Goal: Task Accomplishment & Management: Manage account settings

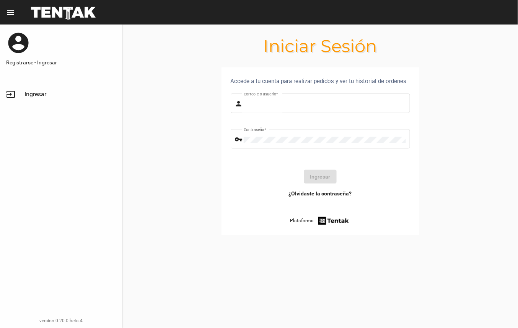
type input "DANKEHMB"
click at [318, 183] on button "Ingresar" at bounding box center [320, 177] width 33 height 14
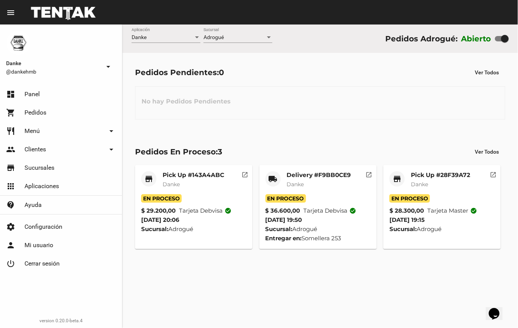
click at [196, 181] on mat-card-subtitle "Danke" at bounding box center [194, 184] width 62 height 8
click at [201, 171] on mat-card-title "Pick Up #143A4ABC" at bounding box center [194, 175] width 62 height 8
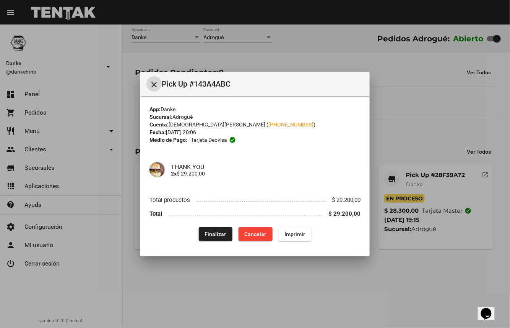
click at [208, 236] on span "Finalizar" at bounding box center [215, 234] width 21 height 6
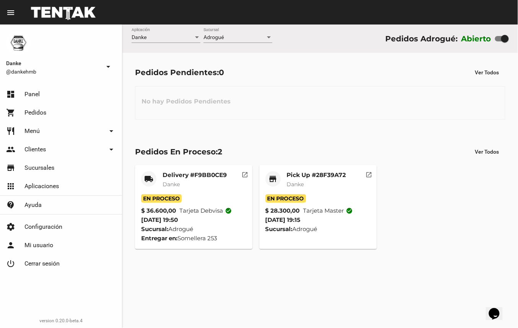
click at [329, 184] on mat-card-subtitle "Danke" at bounding box center [316, 184] width 59 height 8
click at [327, 183] on mat-card-subtitle "Danke" at bounding box center [316, 184] width 59 height 8
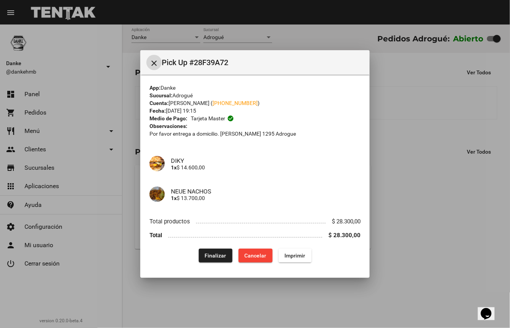
click at [217, 253] on span "Finalizar" at bounding box center [215, 255] width 21 height 6
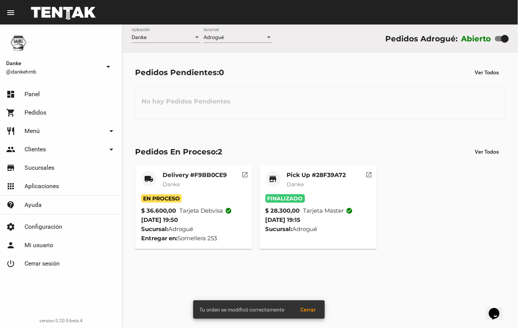
click at [195, 183] on mat-card-subtitle "Danke" at bounding box center [195, 184] width 64 height 8
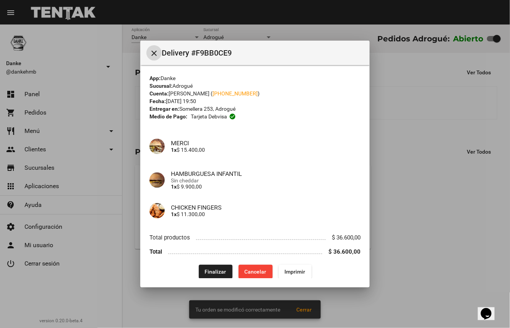
click at [218, 265] on button "Finalizar" at bounding box center [216, 271] width 34 height 14
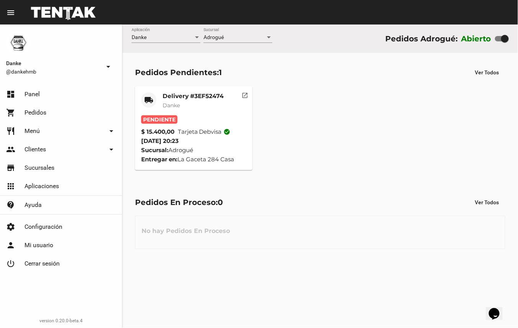
click at [194, 96] on mat-card-title "Delivery #3EF52474" at bounding box center [193, 96] width 61 height 8
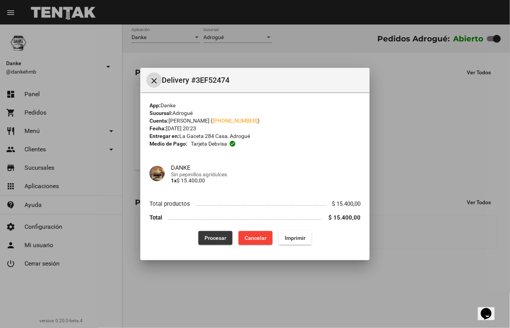
click at [209, 236] on span "Procesar" at bounding box center [216, 238] width 22 height 6
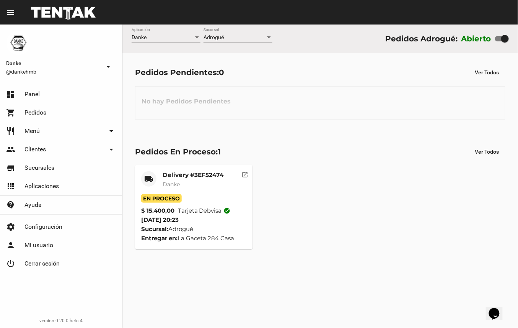
click at [217, 183] on mat-card-subtitle "Danke" at bounding box center [193, 184] width 61 height 8
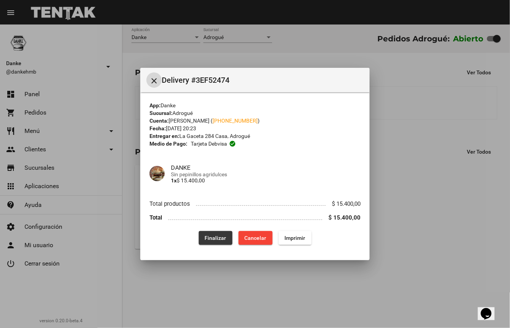
click at [220, 236] on span "Finalizar" at bounding box center [215, 238] width 21 height 6
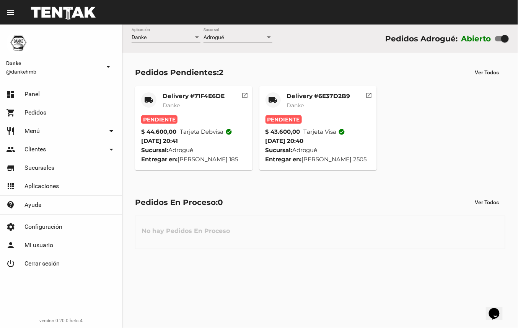
click at [337, 96] on mat-card-title "Delivery #6E37D2B9" at bounding box center [319, 96] width 64 height 8
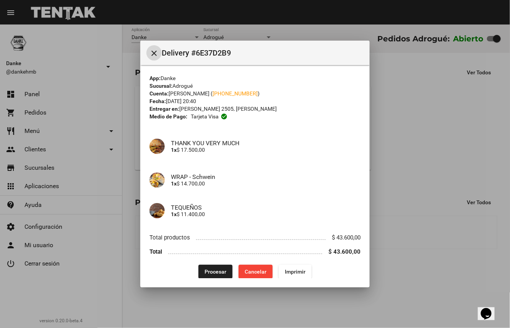
click at [209, 271] on span "Procesar" at bounding box center [216, 271] width 22 height 6
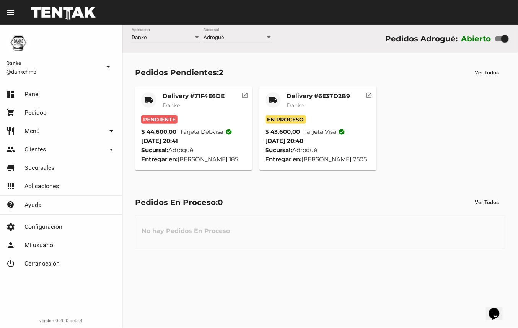
click at [215, 95] on mat-card-title "Delivery #71F4E6DE" at bounding box center [194, 96] width 62 height 8
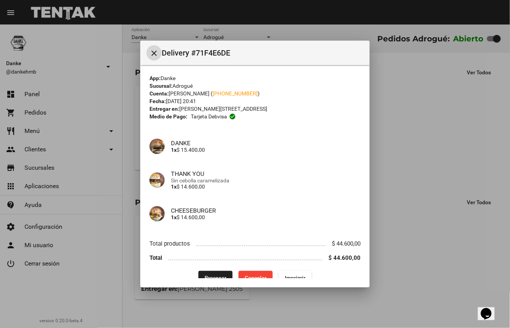
click at [208, 277] on span "Procesar" at bounding box center [216, 277] width 22 height 6
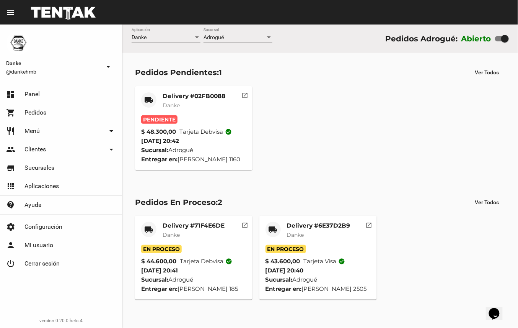
click at [204, 103] on mat-card-subtitle "Danke" at bounding box center [194, 105] width 63 height 8
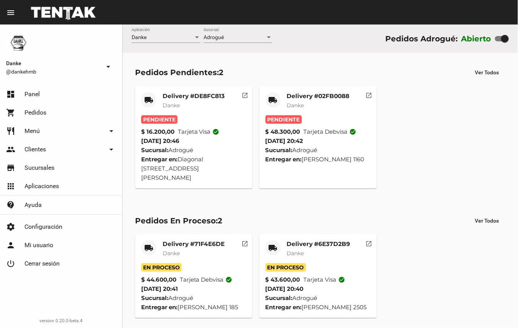
click at [337, 103] on mat-card-subtitle "Danke" at bounding box center [318, 105] width 63 height 8
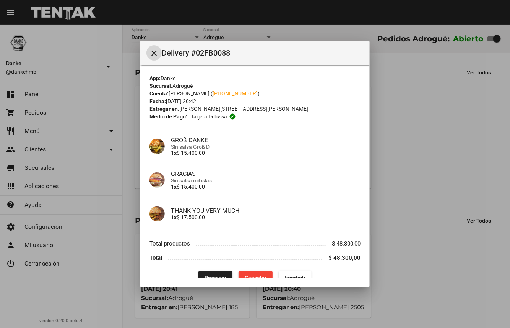
scroll to position [13, 0]
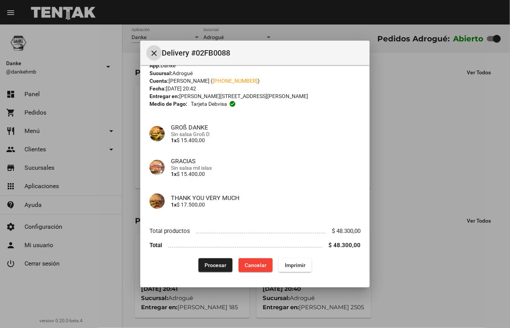
click at [209, 266] on span "Procesar" at bounding box center [216, 265] width 22 height 6
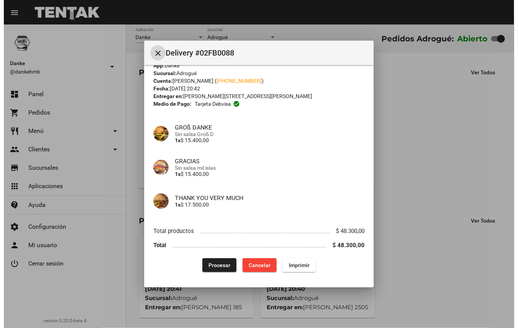
scroll to position [0, 0]
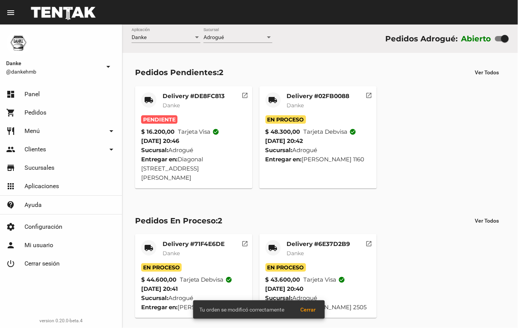
click at [195, 103] on mat-card-subtitle "Danke" at bounding box center [194, 105] width 62 height 8
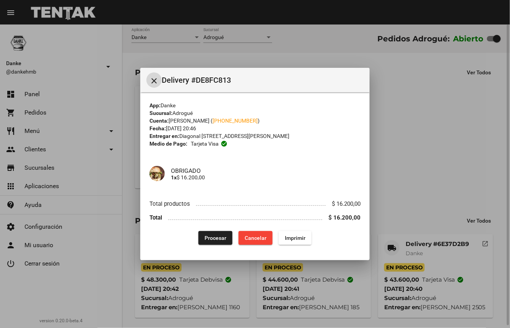
click at [220, 239] on span "Procesar" at bounding box center [216, 238] width 22 height 6
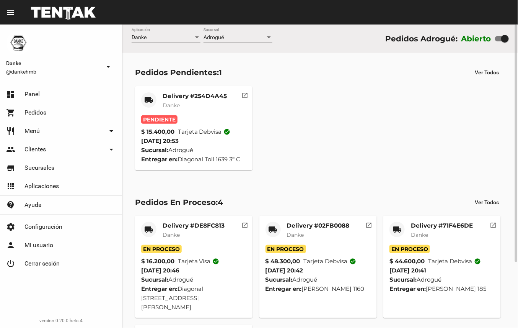
click at [209, 105] on mat-card-subtitle "Danke" at bounding box center [195, 105] width 64 height 8
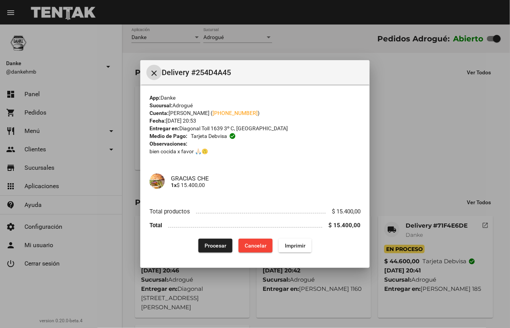
click at [221, 247] on span "Procesar" at bounding box center [216, 245] width 22 height 6
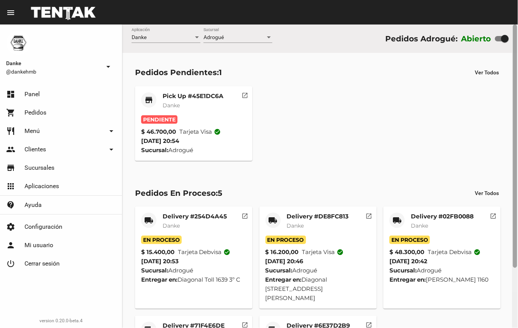
scroll to position [74, 0]
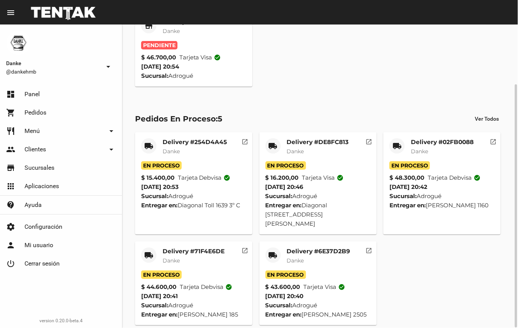
drag, startPoint x: 518, startPoint y: 254, endPoint x: 520, endPoint y: 266, distance: 12.4
click at [518, 266] on html "menu Resumen Danke @dankehmb arrow_drop_down dashboard Panel shopping_cart Pedi…" at bounding box center [259, 164] width 518 height 328
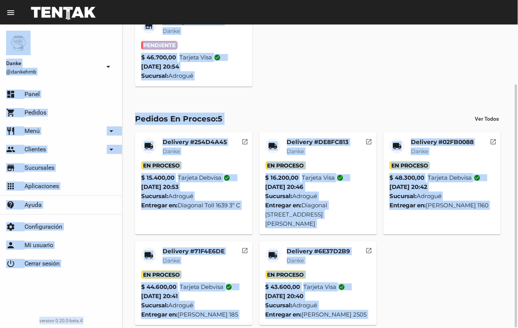
drag, startPoint x: 520, startPoint y: 266, endPoint x: 398, endPoint y: 286, distance: 123.3
click at [398, 286] on div "local_shipping Delivery #254D4A45 Danke En Proceso $ 15.400,00 Tarjeta debvisa …" at bounding box center [320, 228] width 377 height 199
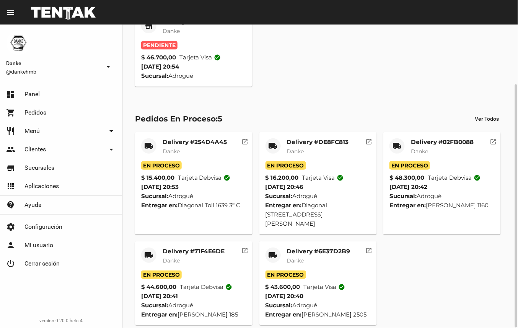
click at [331, 247] on mat-card-title "Delivery #6E37D2B9" at bounding box center [319, 251] width 64 height 8
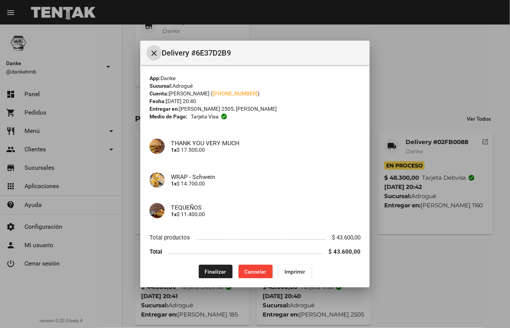
click at [216, 274] on span "Finalizar" at bounding box center [215, 271] width 21 height 6
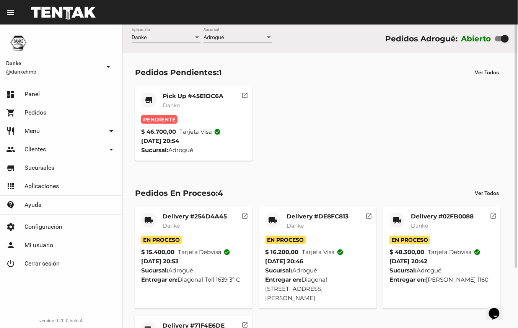
click at [220, 98] on mat-card-title "Pick Up #45E1DC6A" at bounding box center [193, 96] width 61 height 8
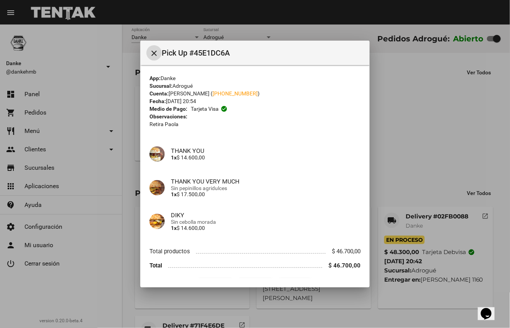
scroll to position [20, 0]
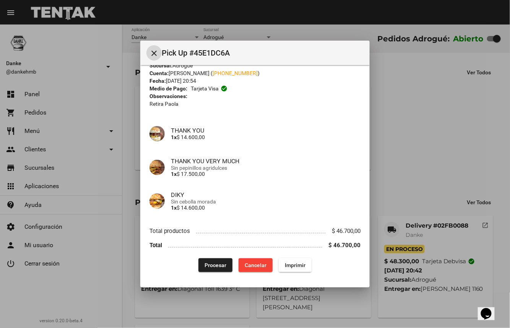
click at [217, 263] on span "Procesar" at bounding box center [216, 265] width 22 height 6
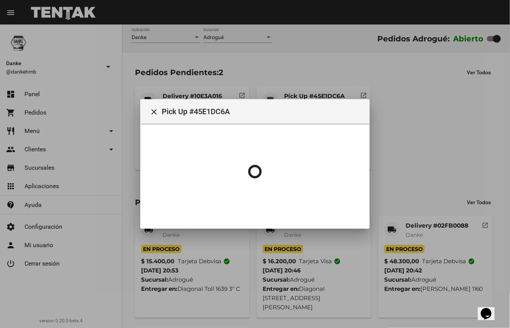
scroll to position [0, 0]
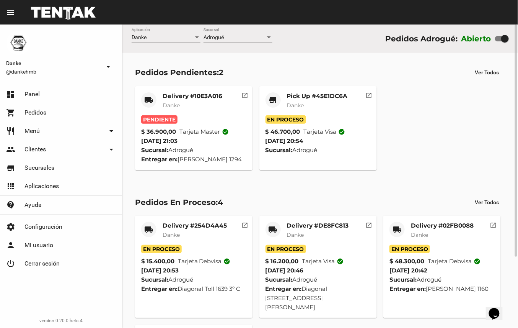
click at [199, 98] on mat-card-title "Delivery #10E3A016" at bounding box center [193, 96] width 60 height 8
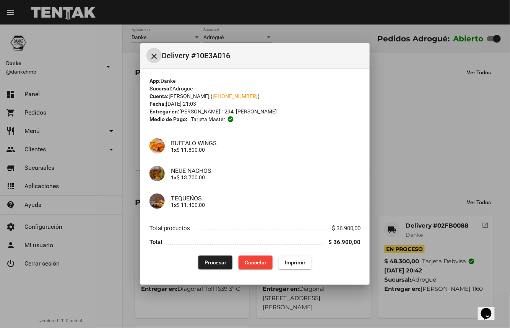
click at [147, 48] on button "close" at bounding box center [154, 55] width 15 height 15
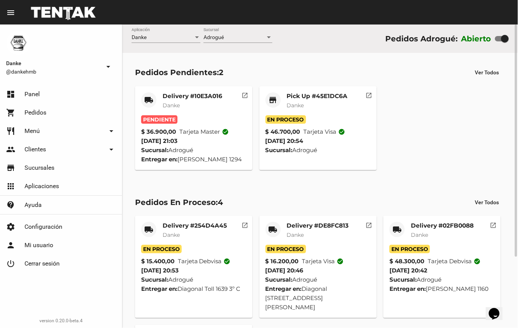
click at [195, 93] on mat-card-title "Delivery #10E3A016" at bounding box center [193, 96] width 60 height 8
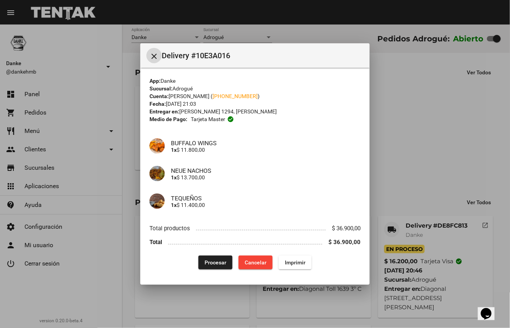
click at [222, 260] on span "Procesar" at bounding box center [216, 262] width 22 height 6
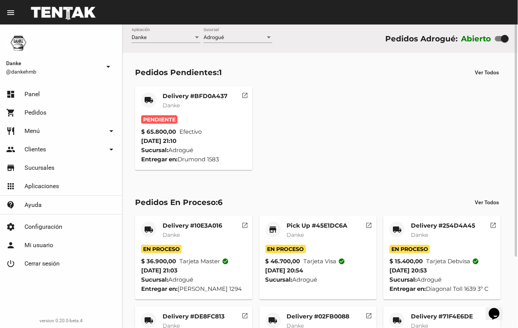
click at [205, 96] on mat-card-title "Delivery #BFD0A437" at bounding box center [195, 96] width 65 height 8
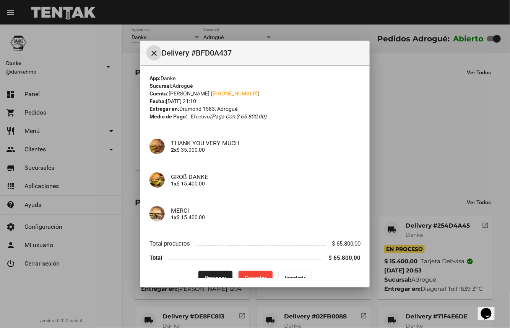
click at [219, 276] on span "Procesar" at bounding box center [216, 277] width 22 height 6
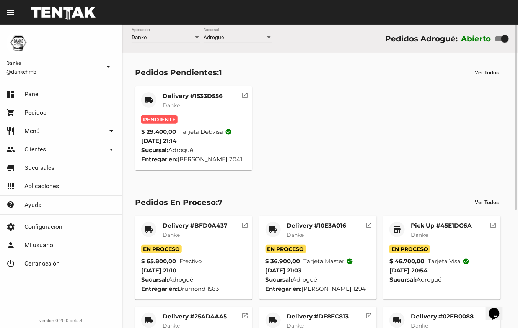
click at [198, 106] on mat-card-subtitle "Danke" at bounding box center [193, 105] width 60 height 8
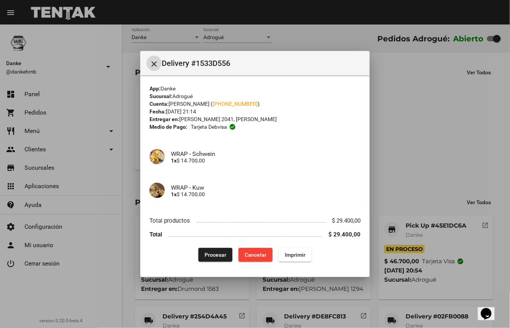
click at [218, 253] on span "Procesar" at bounding box center [216, 254] width 22 height 6
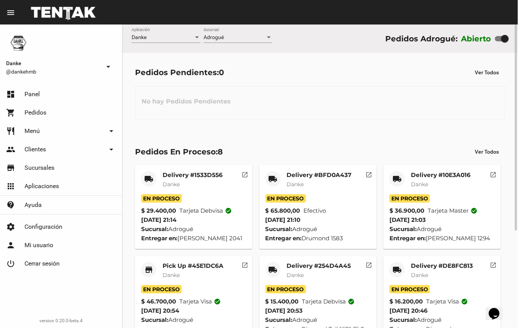
click at [207, 279] on mat-card-subtitle "Danke" at bounding box center [193, 275] width 61 height 8
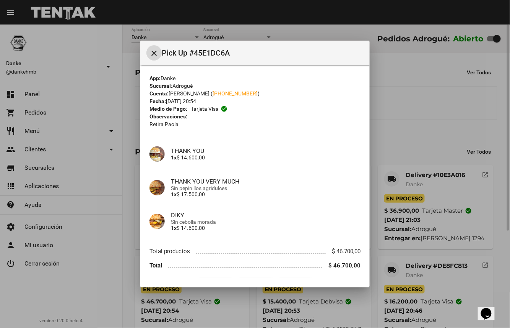
scroll to position [20, 0]
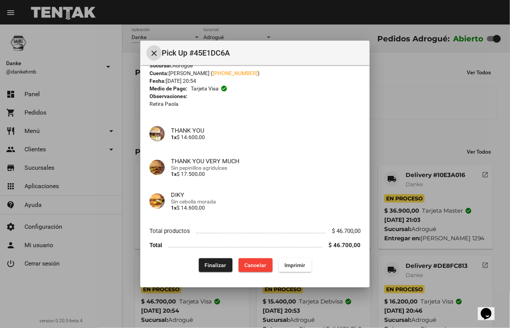
click at [212, 264] on span "Finalizar" at bounding box center [215, 265] width 21 height 6
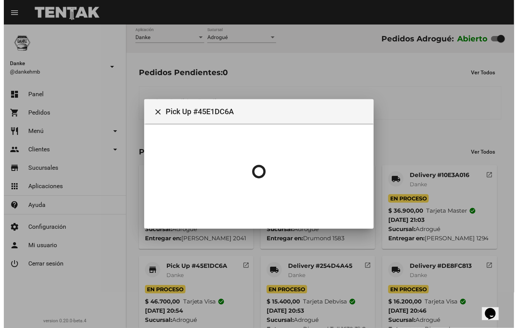
scroll to position [0, 0]
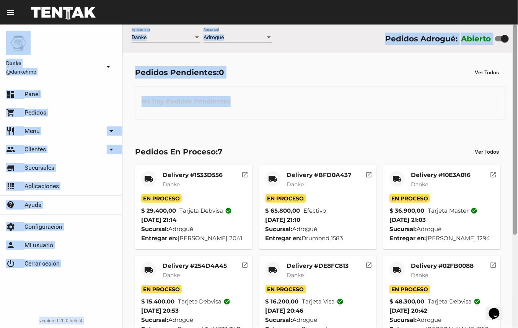
drag, startPoint x: 314, startPoint y: 99, endPoint x: 517, endPoint y: 145, distance: 207.8
click at [517, 145] on div "Danke Aplicación Adrogué Sucursal Pedidos Adrogué: Abierto Pedidos Pendientes: …" at bounding box center [320, 175] width 396 height 303
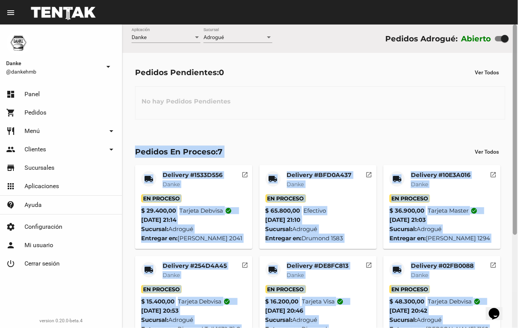
click at [517, 145] on div at bounding box center [515, 129] width 4 height 210
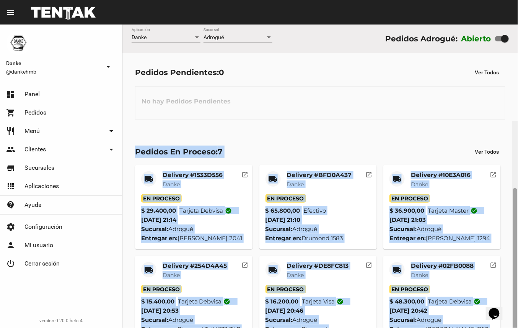
scroll to position [133, 0]
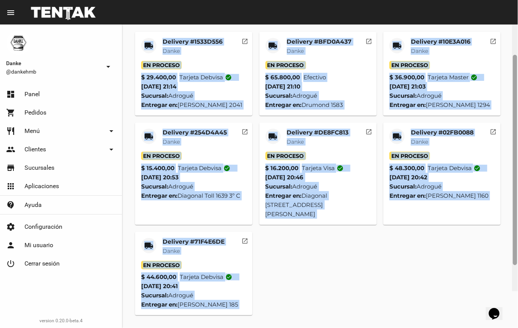
drag, startPoint x: 517, startPoint y: 145, endPoint x: 497, endPoint y: 270, distance: 127.0
click at [518, 285] on html "menu Resumen Danke @dankehmb arrow_drop_down dashboard Panel shopping_cart Pedi…" at bounding box center [259, 164] width 518 height 328
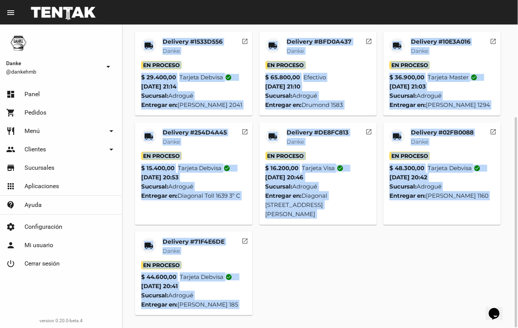
click at [412, 244] on div "local_shipping Delivery #1533D556 Danke En Proceso $ 29.400,00 Tarjeta debvisa …" at bounding box center [320, 173] width 377 height 290
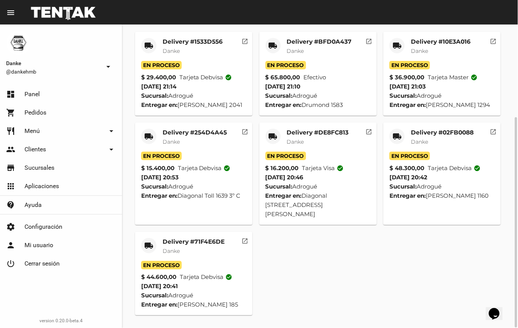
click at [450, 136] on mat-card-title "Delivery #02FB0088" at bounding box center [442, 133] width 63 height 8
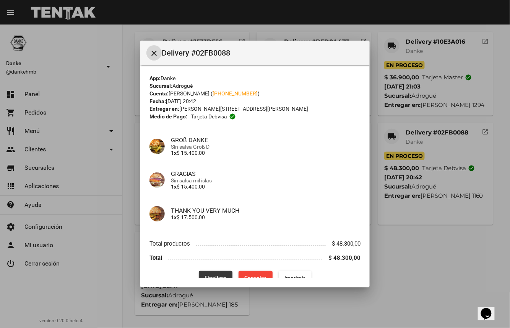
click at [221, 272] on button "Finalizar" at bounding box center [216, 278] width 34 height 14
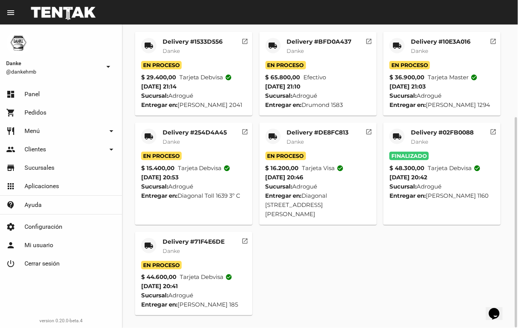
click at [330, 145] on mat-card-subtitle "Danke" at bounding box center [318, 142] width 62 height 8
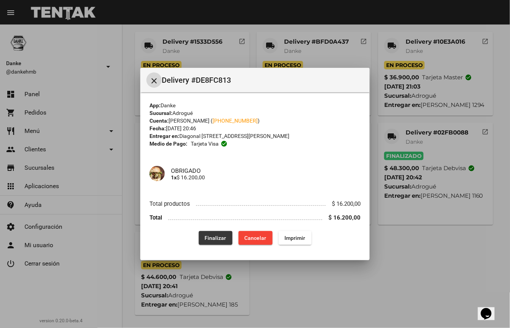
click at [218, 238] on span "Finalizar" at bounding box center [215, 238] width 21 height 6
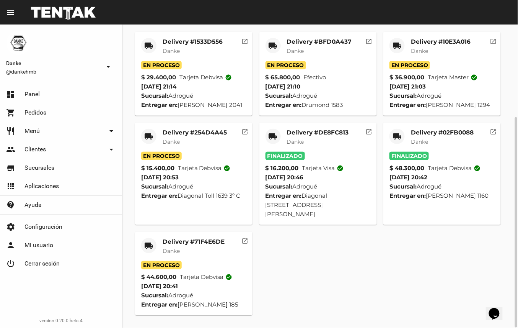
click at [221, 250] on mat-card-subtitle "Danke" at bounding box center [194, 251] width 62 height 8
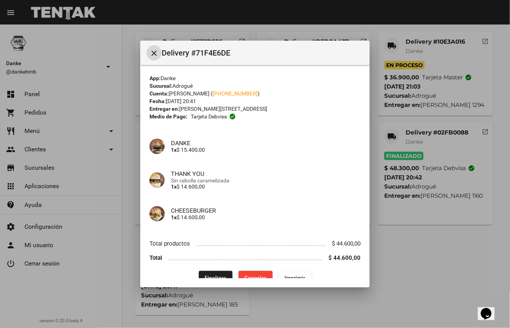
click at [220, 275] on span "Finalizar" at bounding box center [215, 277] width 21 height 6
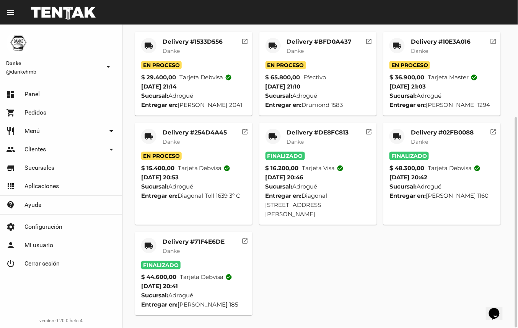
click at [210, 136] on mat-card-title "Delivery #254D4A45" at bounding box center [195, 133] width 64 height 8
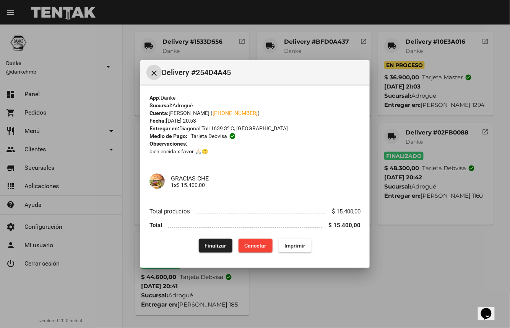
click at [220, 243] on span "Finalizar" at bounding box center [215, 245] width 21 height 6
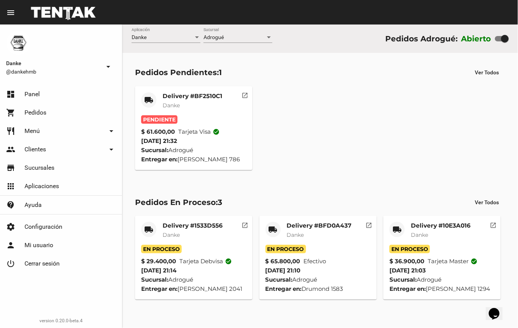
click at [191, 92] on mat-card-title "Delivery #BF2510C1" at bounding box center [193, 96] width 60 height 8
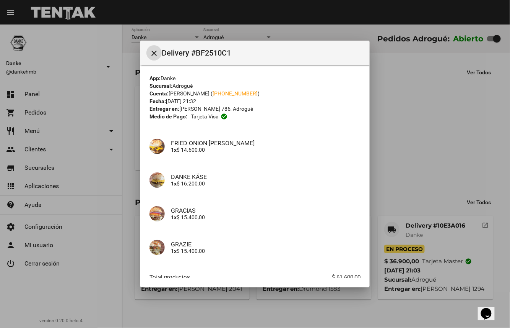
scroll to position [46, 0]
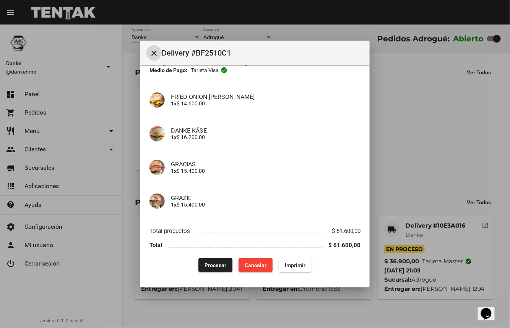
click at [206, 263] on span "Procesar" at bounding box center [216, 265] width 22 height 6
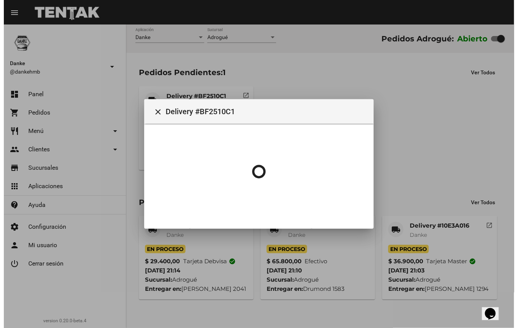
scroll to position [0, 0]
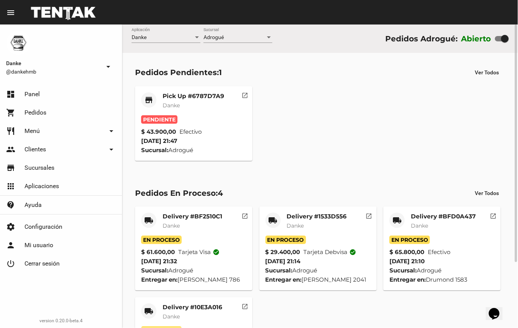
click at [206, 93] on mat-card-title "Pick Up #6787D7A9" at bounding box center [194, 96] width 62 height 8
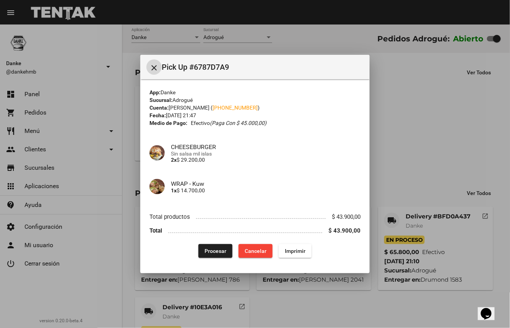
click at [219, 249] on span "Procesar" at bounding box center [216, 251] width 22 height 6
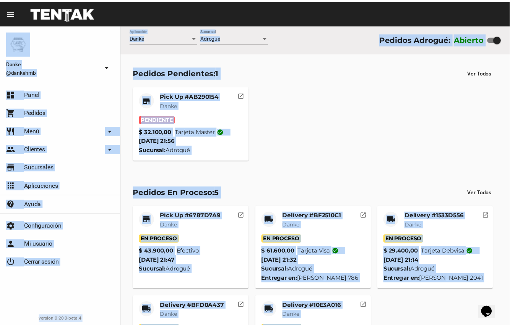
scroll to position [83, 0]
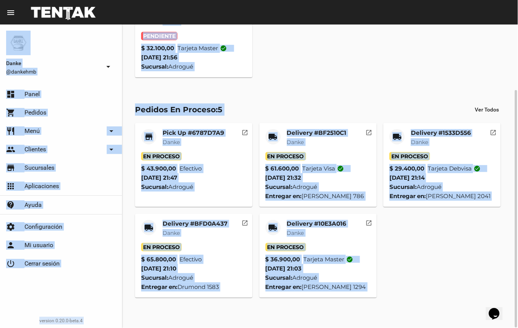
drag, startPoint x: 361, startPoint y: 24, endPoint x: 520, endPoint y: 195, distance: 233.2
click at [518, 195] on html "menu Resumen Danke @dankehmb arrow_drop_down dashboard Panel shopping_cart Pedi…" at bounding box center [259, 164] width 518 height 328
drag, startPoint x: 520, startPoint y: 195, endPoint x: 368, endPoint y: 277, distance: 173.0
click at [368, 277] on mat-card-content "En Proceso $ 36.900,00 Tarjeta master check_circle 12/9/25 21:03 Sucursal: Adro…" at bounding box center [318, 267] width 105 height 49
click at [201, 236] on mat-card-subtitle "Danke" at bounding box center [195, 233] width 65 height 8
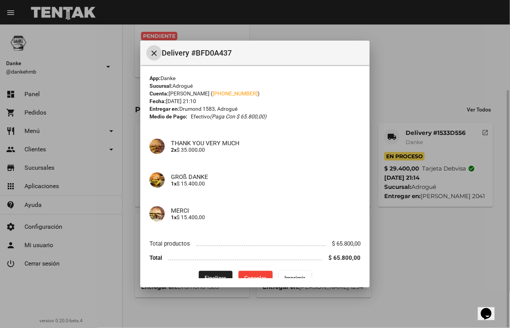
scroll to position [13, 0]
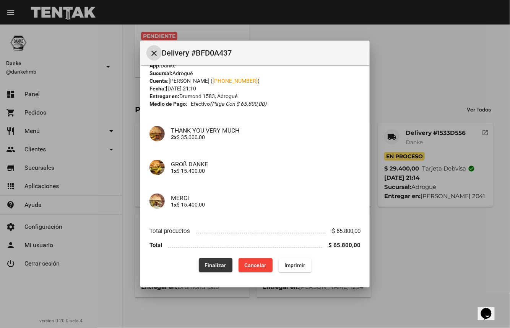
click at [221, 266] on span "Finalizar" at bounding box center [215, 265] width 21 height 6
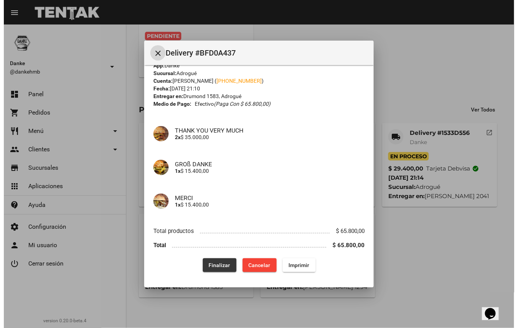
scroll to position [0, 0]
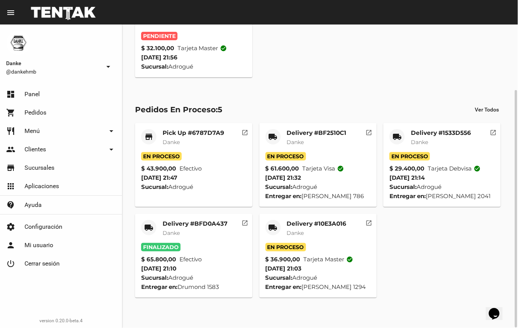
click at [333, 236] on mat-card-subtitle "Danke" at bounding box center [317, 233] width 60 height 8
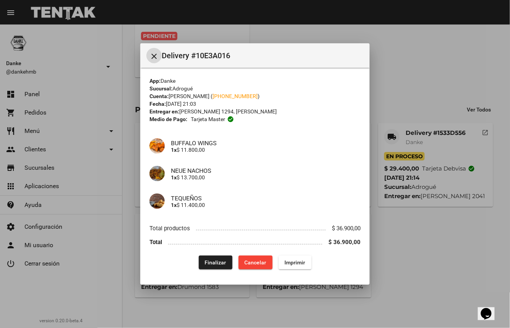
click at [210, 263] on span "Finalizar" at bounding box center [215, 262] width 21 height 6
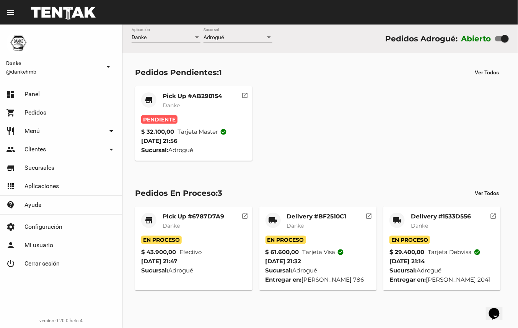
click at [462, 216] on mat-card-title "Delivery #1533D556" at bounding box center [441, 216] width 60 height 8
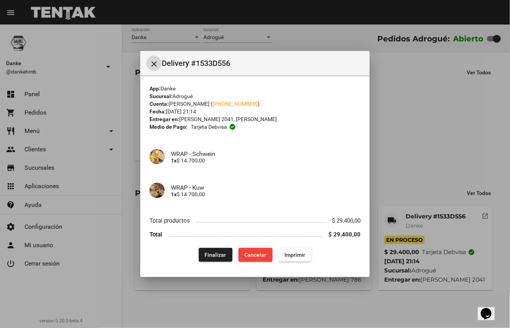
click at [212, 254] on span "Finalizar" at bounding box center [215, 254] width 21 height 6
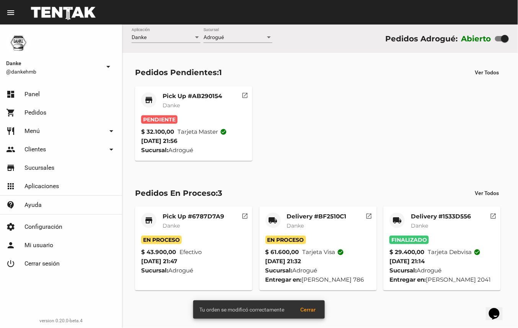
click at [202, 95] on mat-card-title "Pick Up #AB290154" at bounding box center [193, 96] width 60 height 8
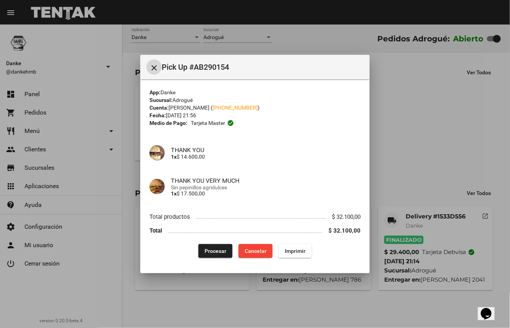
click at [219, 251] on span "Procesar" at bounding box center [216, 251] width 22 height 6
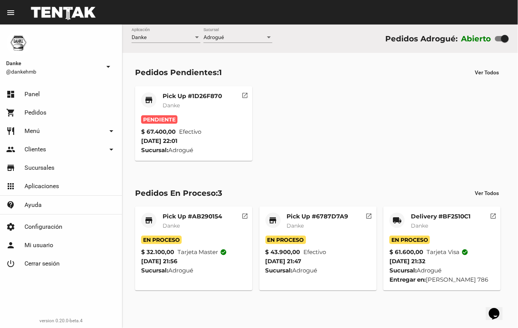
click at [189, 93] on mat-card-title "Pick Up #1D26F870" at bounding box center [192, 96] width 59 height 8
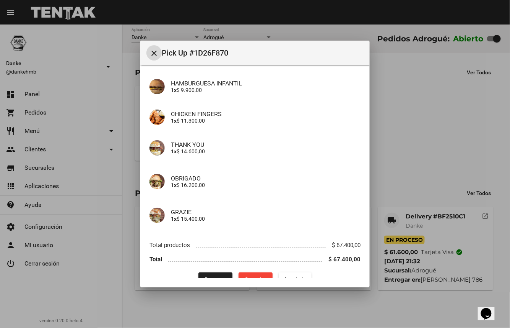
scroll to position [66, 0]
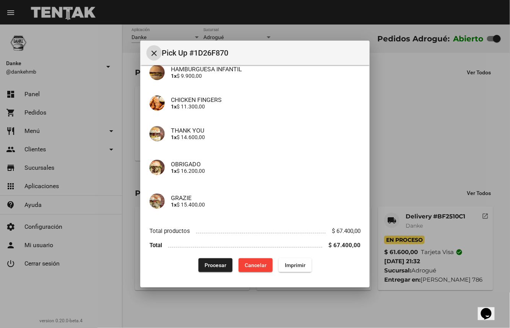
click at [209, 264] on span "Procesar" at bounding box center [216, 265] width 22 height 6
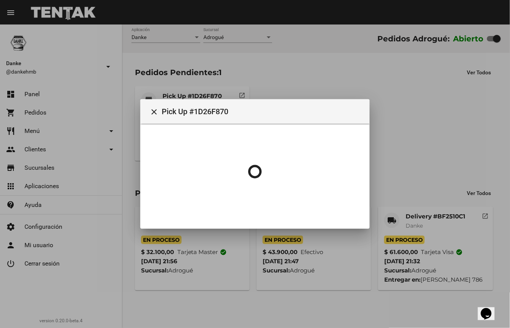
scroll to position [0, 0]
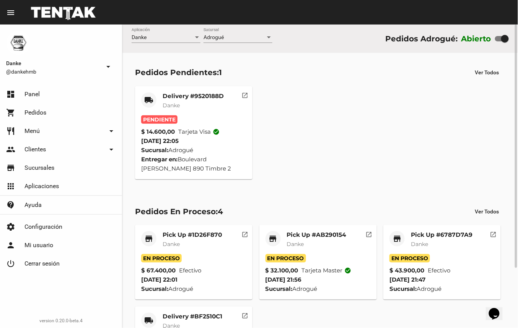
click at [447, 247] on mat-card-subtitle "Danke" at bounding box center [442, 244] width 62 height 8
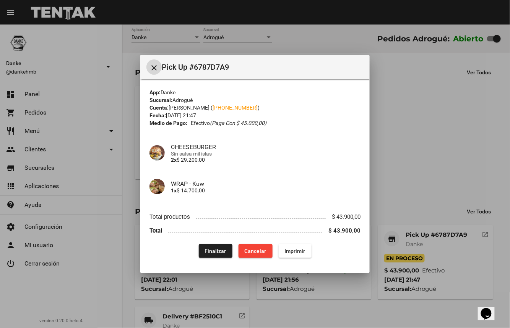
click at [220, 248] on span "Finalizar" at bounding box center [215, 251] width 21 height 6
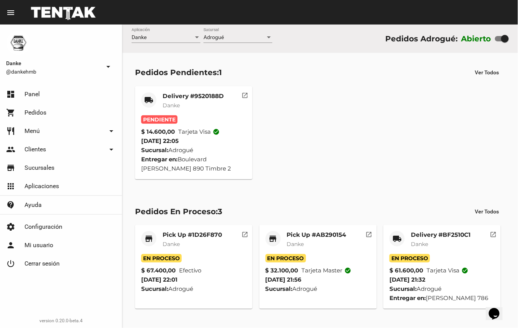
click at [197, 98] on mat-card-title "Delivery #9520188D" at bounding box center [193, 96] width 61 height 8
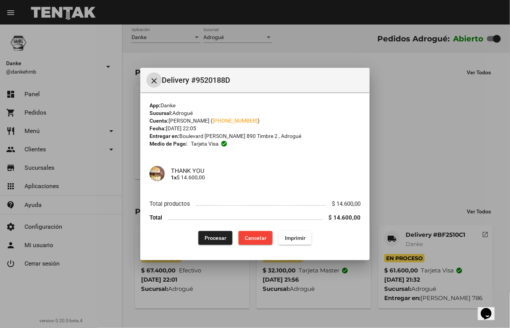
click at [210, 233] on button "Procesar" at bounding box center [216, 238] width 34 height 14
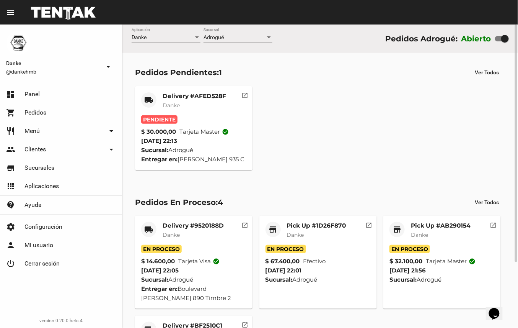
click at [205, 104] on mat-card-subtitle "Danke" at bounding box center [195, 105] width 64 height 8
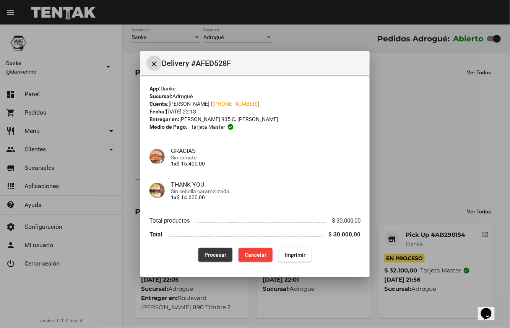
click at [217, 251] on span "Procesar" at bounding box center [216, 254] width 22 height 6
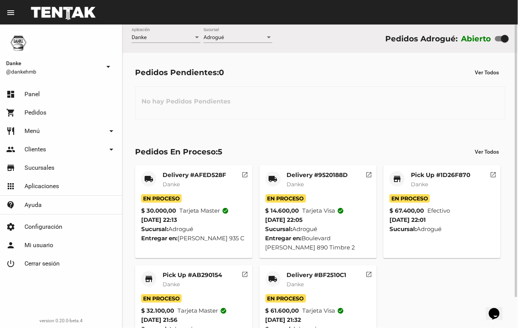
click at [194, 276] on mat-card-title "Pick Up #AB290154" at bounding box center [193, 275] width 60 height 8
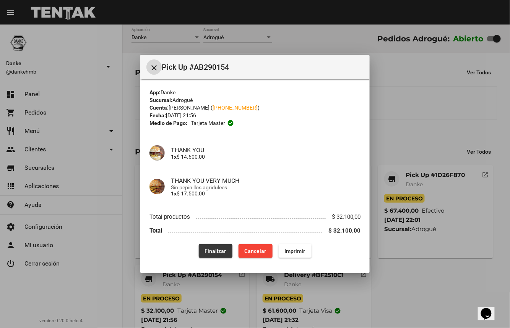
click at [215, 250] on span "Finalizar" at bounding box center [215, 251] width 21 height 6
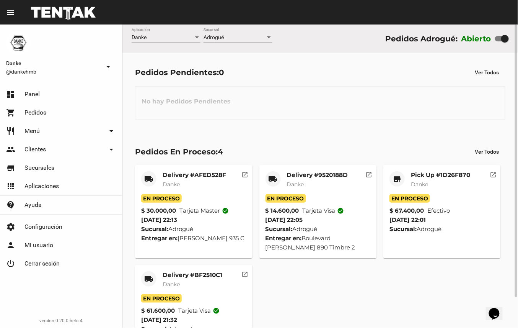
click at [209, 276] on mat-card-title "Delivery #BF2510C1" at bounding box center [193, 275] width 60 height 8
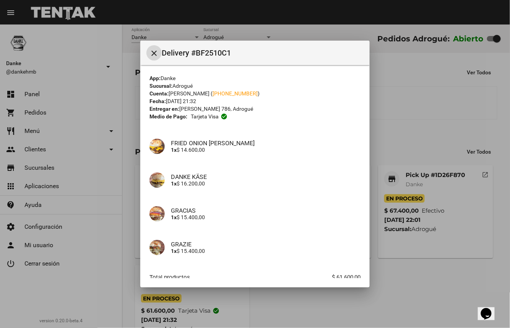
click at [357, 217] on mat-dialog-content "App: [PERSON_NAME]: Adrogué Cuenta: [PERSON_NAME] ( [PHONE_NUMBER] ) Fecha: [DA…" at bounding box center [255, 171] width 230 height 213
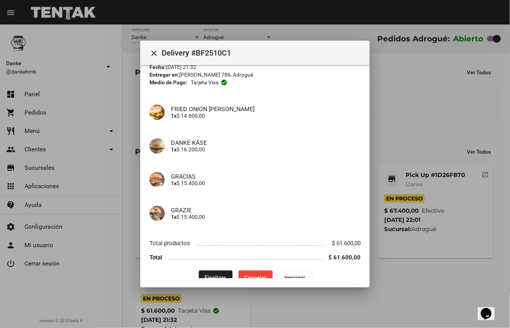
scroll to position [46, 0]
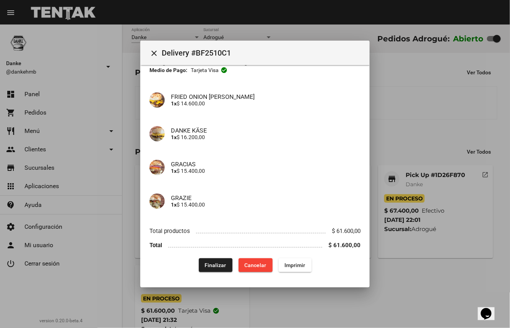
click at [212, 262] on span "Finalizar" at bounding box center [215, 265] width 21 height 6
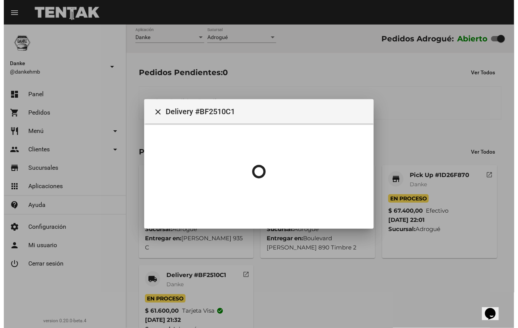
scroll to position [0, 0]
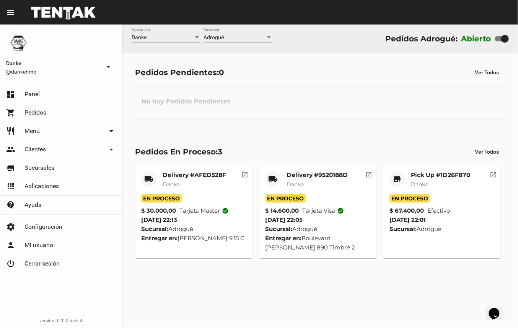
click at [320, 181] on mat-card-subtitle "Danke" at bounding box center [317, 184] width 61 height 8
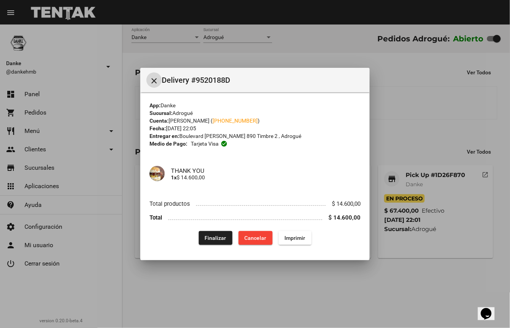
click at [220, 241] on span "Finalizar" at bounding box center [215, 238] width 21 height 6
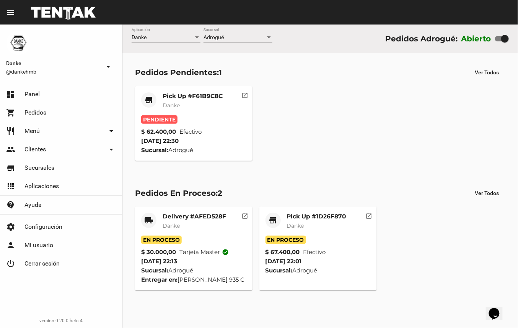
click at [205, 102] on mat-card-subtitle "Danke" at bounding box center [193, 105] width 60 height 8
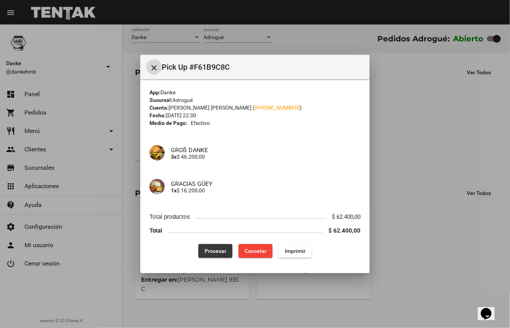
click at [210, 253] on span "Procesar" at bounding box center [216, 251] width 22 height 6
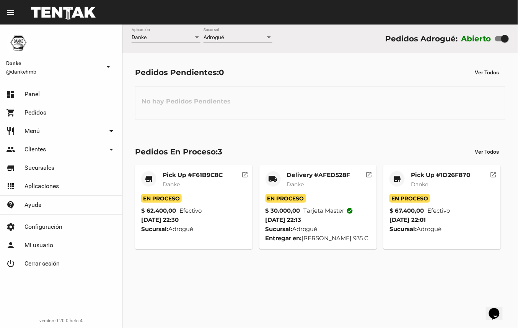
click at [447, 184] on mat-card-subtitle "Danke" at bounding box center [440, 184] width 59 height 8
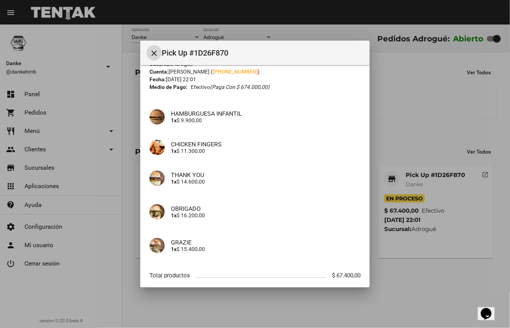
scroll to position [66, 0]
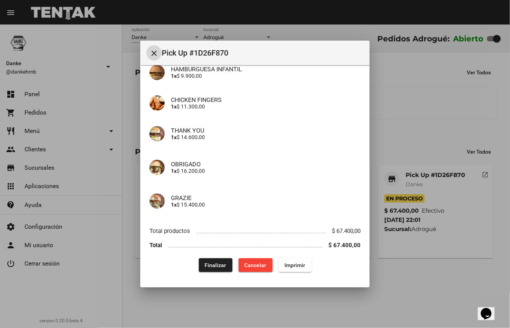
click at [215, 263] on span "Finalizar" at bounding box center [215, 265] width 21 height 6
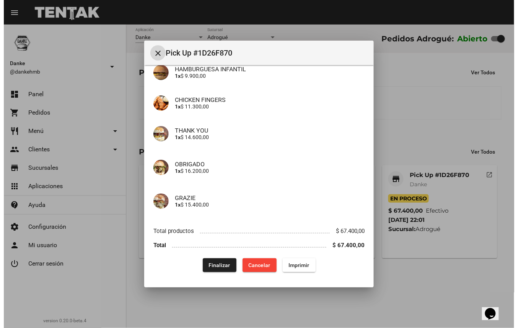
scroll to position [0, 0]
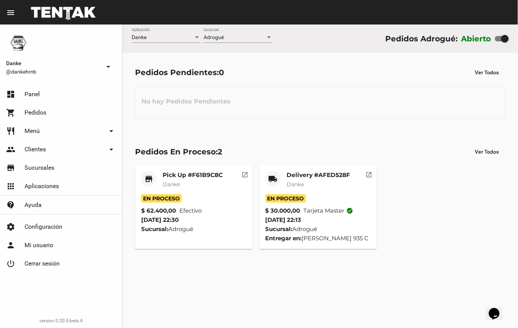
click at [323, 178] on mat-card-title "Delivery #AFED528F" at bounding box center [319, 175] width 64 height 8
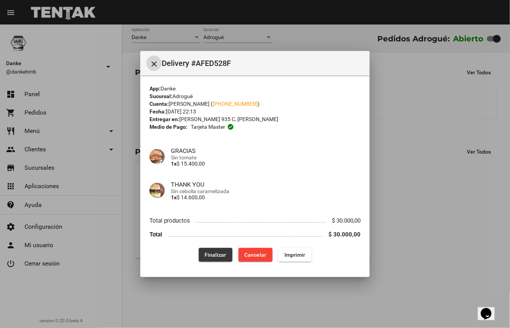
click at [217, 254] on span "Finalizar" at bounding box center [215, 254] width 21 height 6
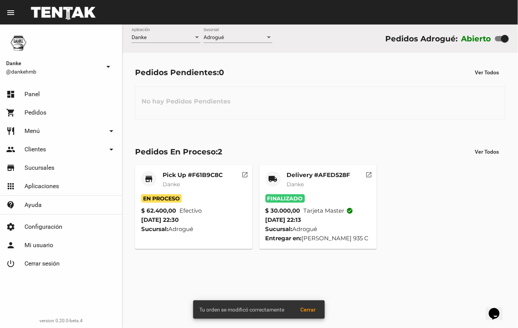
click at [210, 174] on mat-card-title "Pick Up #F61B9C8C" at bounding box center [193, 175] width 60 height 8
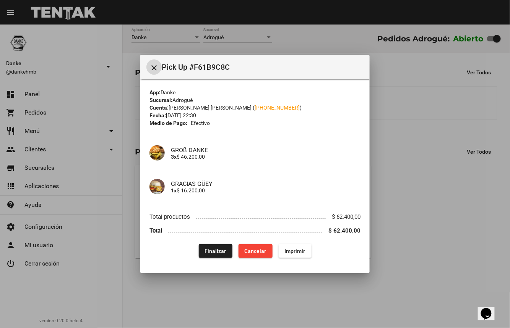
click at [212, 249] on span "Finalizar" at bounding box center [215, 251] width 21 height 6
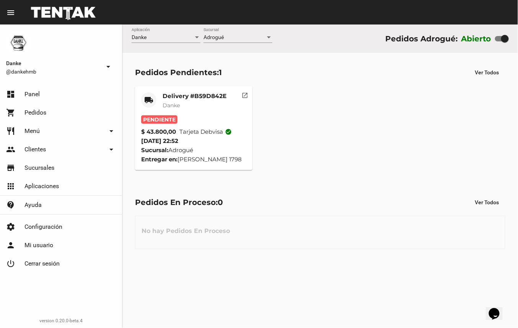
click at [207, 93] on mat-card-title "Delivery #B59D842E" at bounding box center [195, 96] width 64 height 8
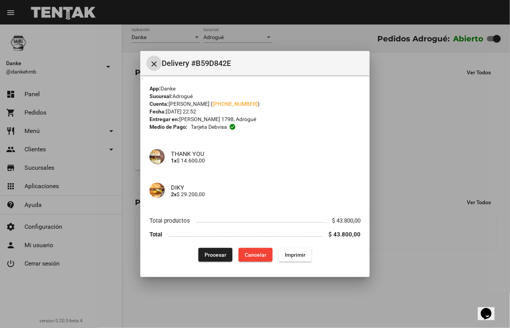
click at [216, 253] on span "Procesar" at bounding box center [216, 254] width 22 height 6
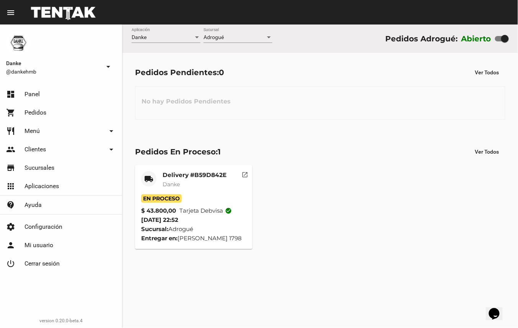
click at [198, 161] on div "local_shipping Delivery #B59D842E Danke En Proceso $ 43.800,00 Tarjeta debvisa …" at bounding box center [320, 206] width 377 height 91
click at [215, 183] on mat-card-subtitle "Danke" at bounding box center [195, 184] width 64 height 8
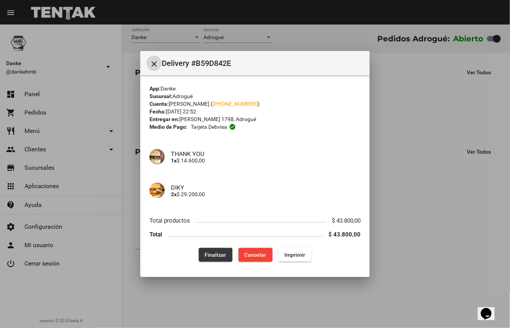
click at [213, 253] on span "Finalizar" at bounding box center [215, 254] width 21 height 6
